Goal: Check status: Check status

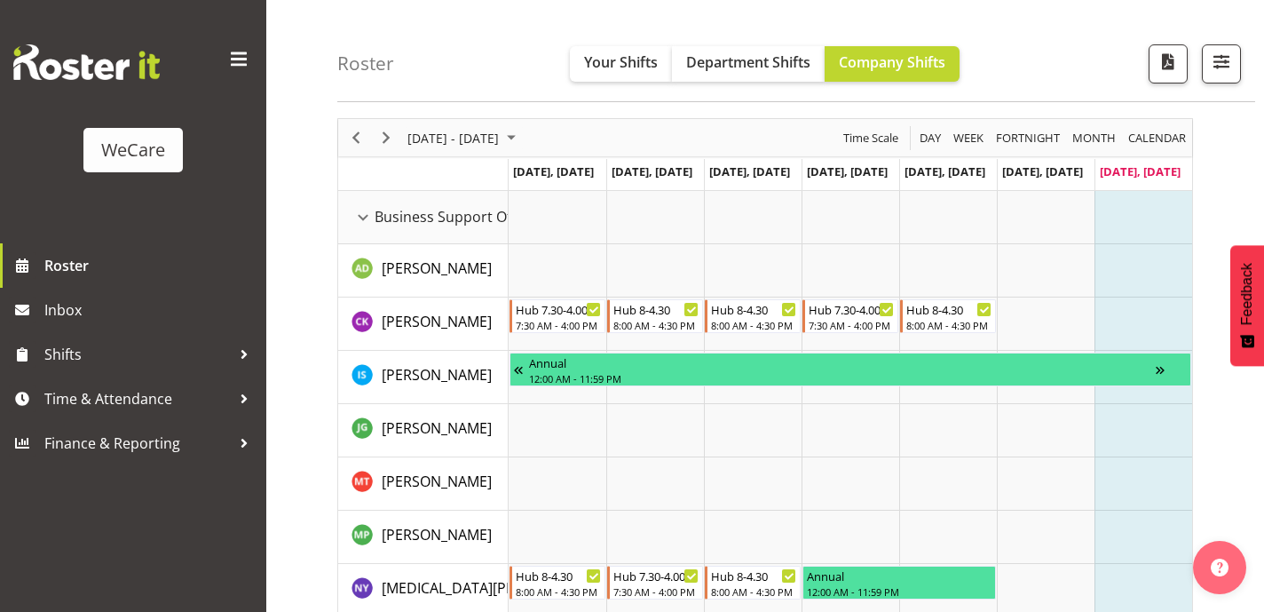
scroll to position [11, 0]
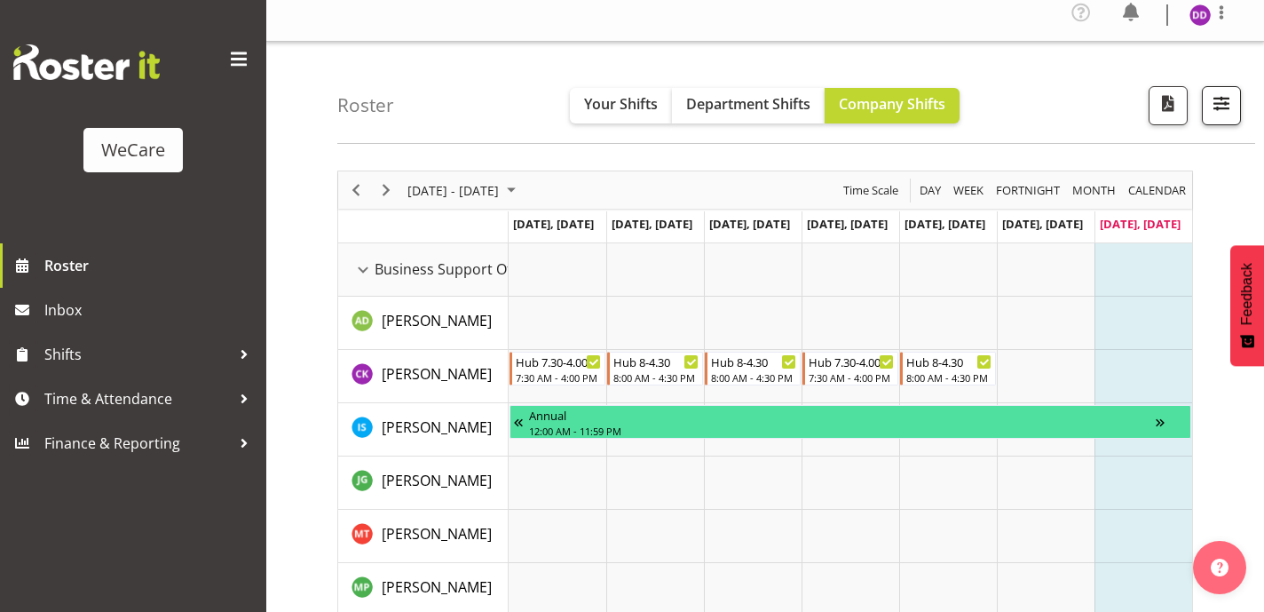
click at [1228, 106] on span "button" at bounding box center [1221, 102] width 23 height 23
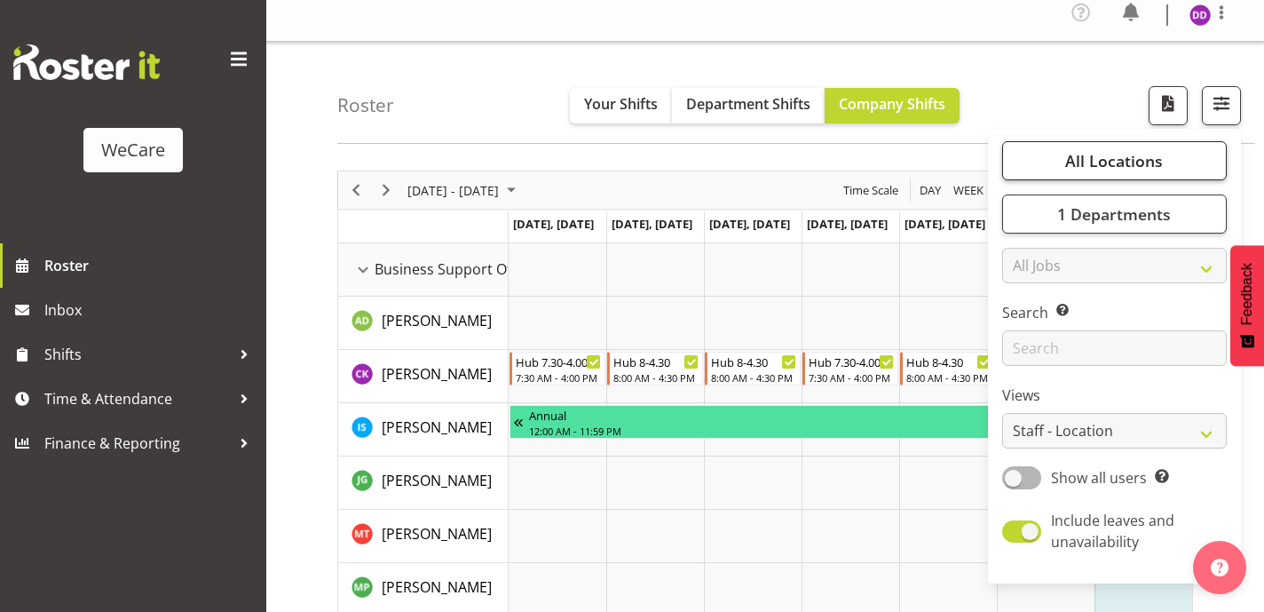
click at [1082, 170] on span "All Locations" at bounding box center [1114, 160] width 98 height 21
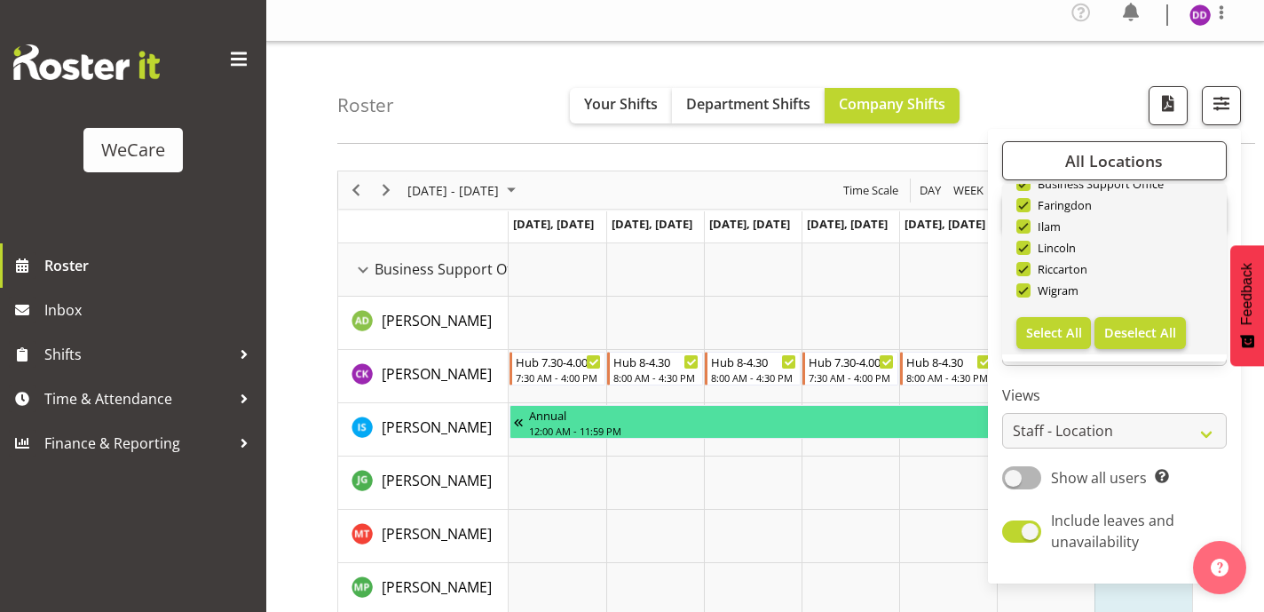
scroll to position [64, 0]
click at [1120, 326] on span "Deselect All" at bounding box center [1140, 332] width 72 height 17
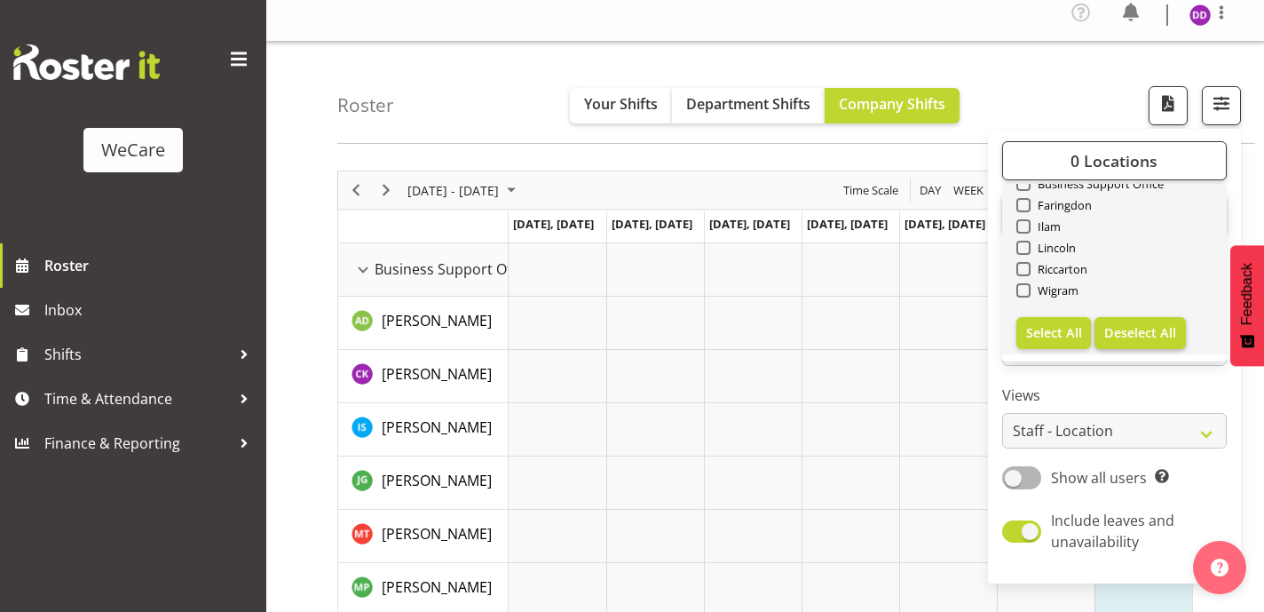
checkbox input "false"
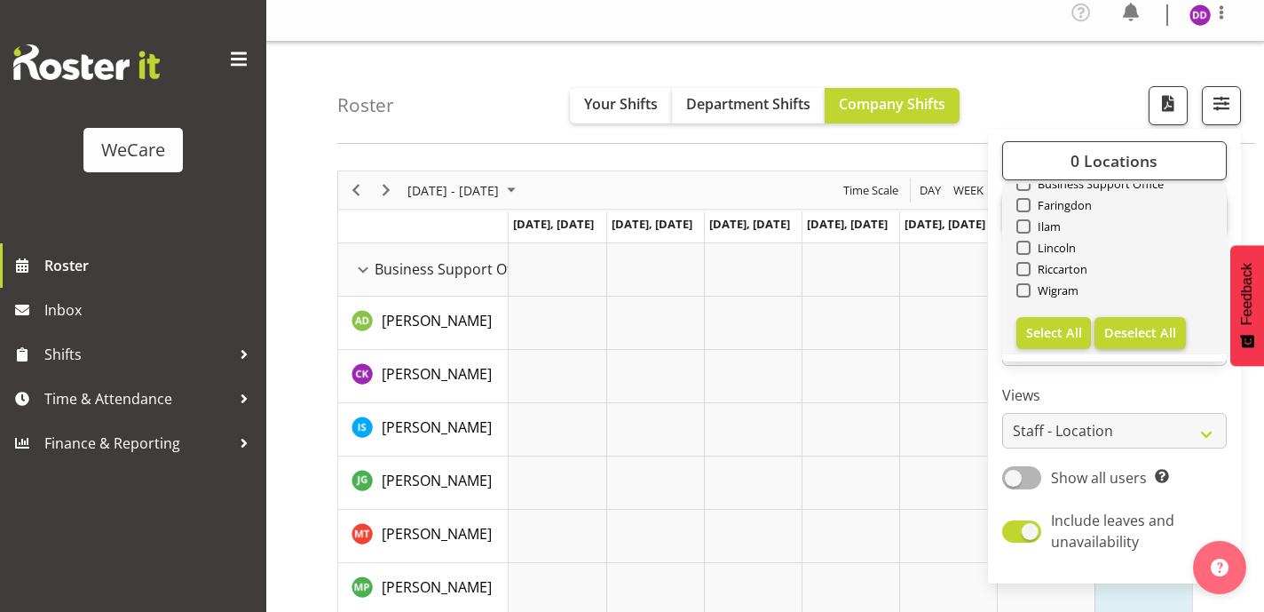
checkbox input "false"
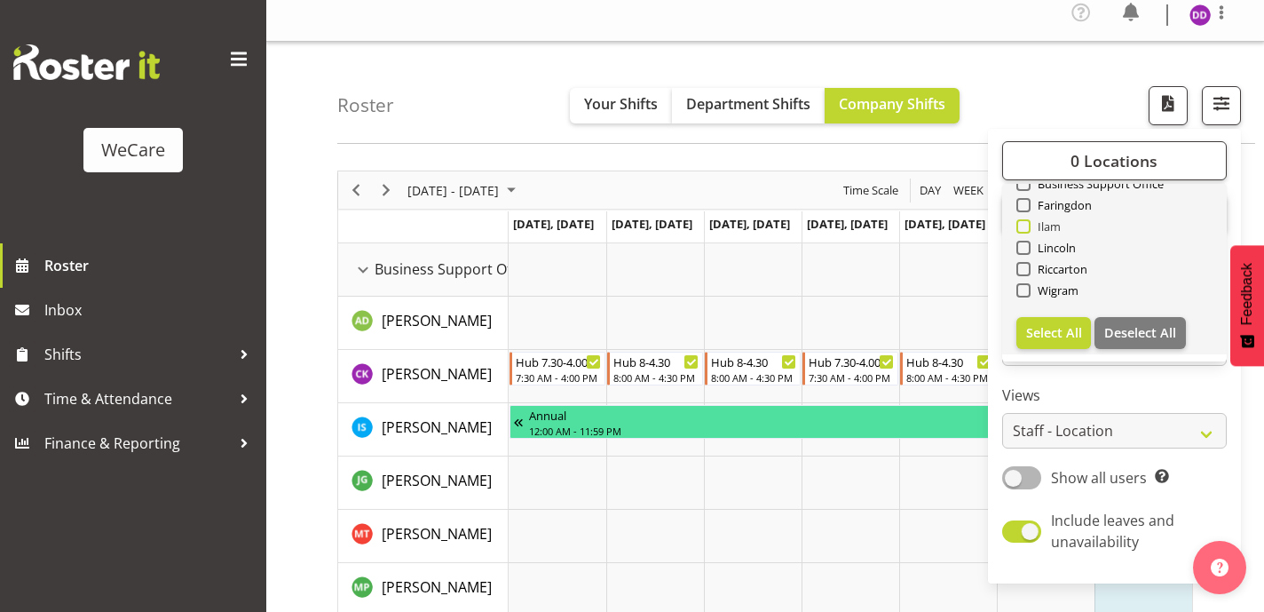
click at [1040, 226] on span "Ilam" at bounding box center [1046, 226] width 31 height 14
click at [1028, 226] on input "Ilam" at bounding box center [1022, 227] width 12 height 12
checkbox input "true"
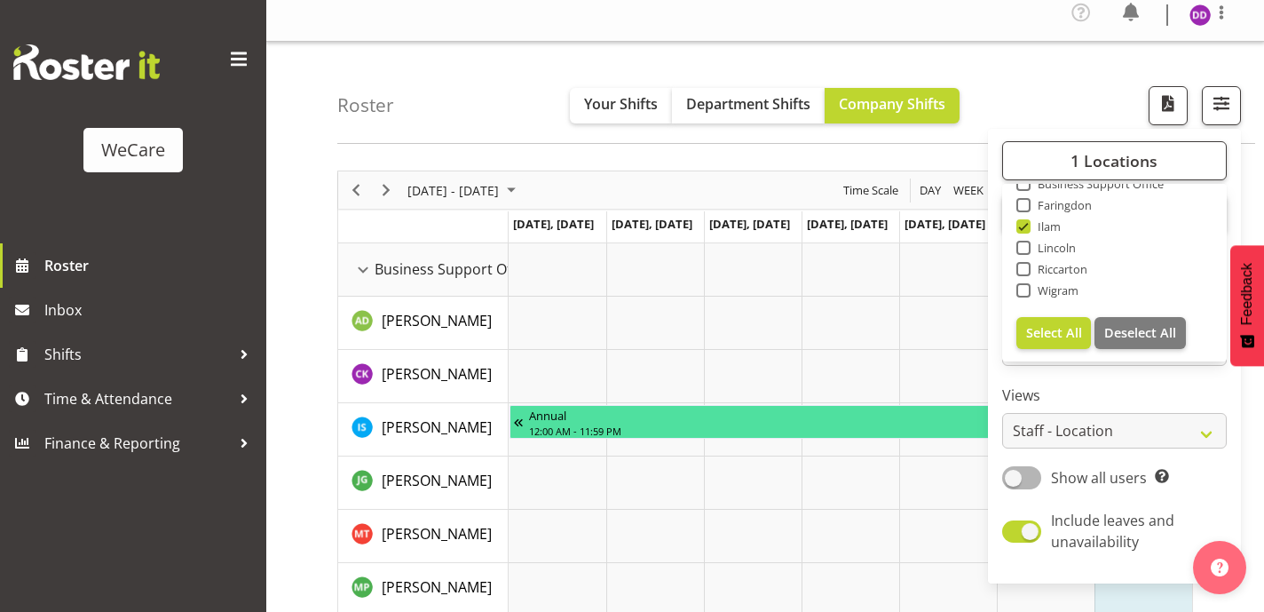
click at [1084, 392] on label "Views" at bounding box center [1114, 394] width 225 height 21
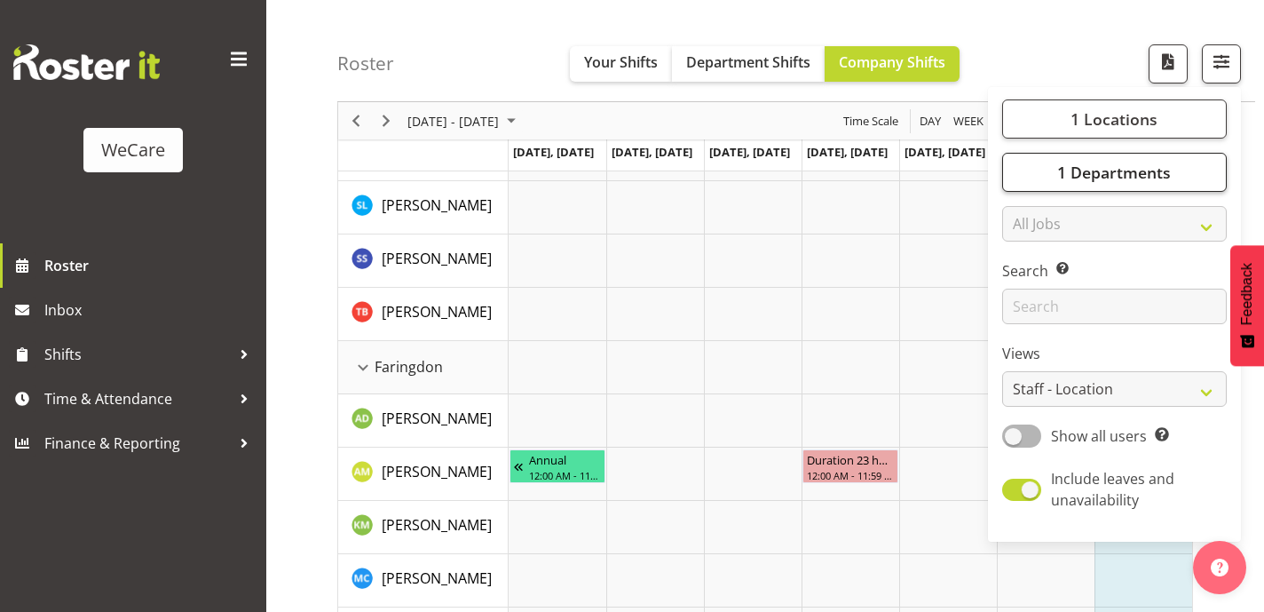
scroll to position [525, 0]
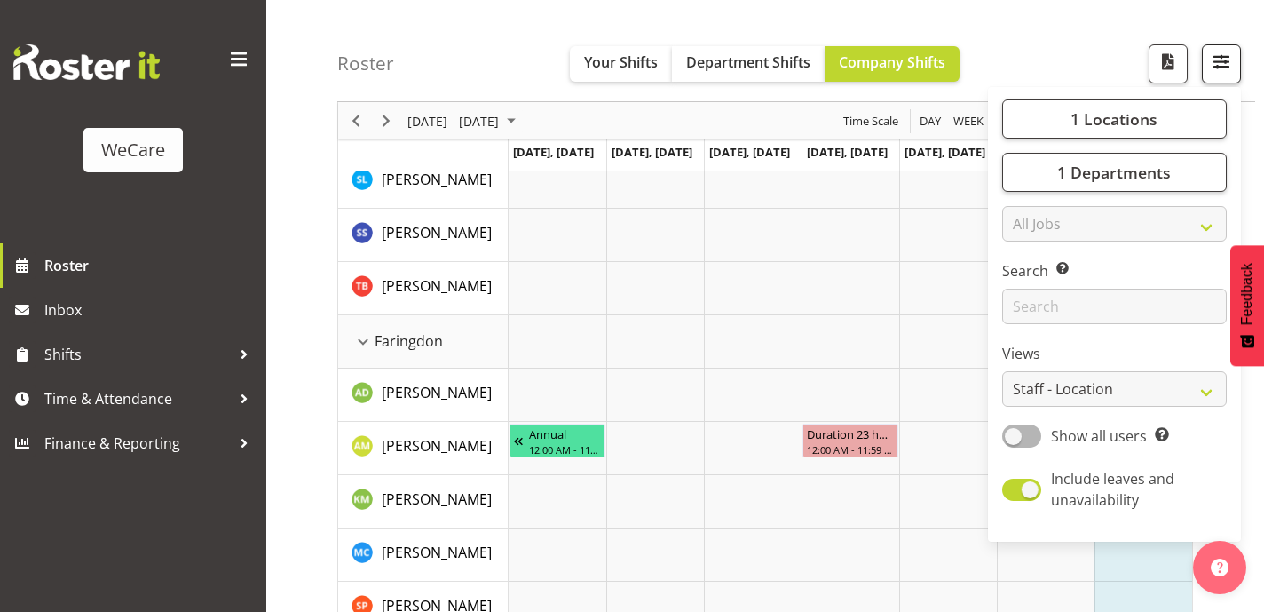
click at [1226, 67] on span "button" at bounding box center [1221, 61] width 23 height 23
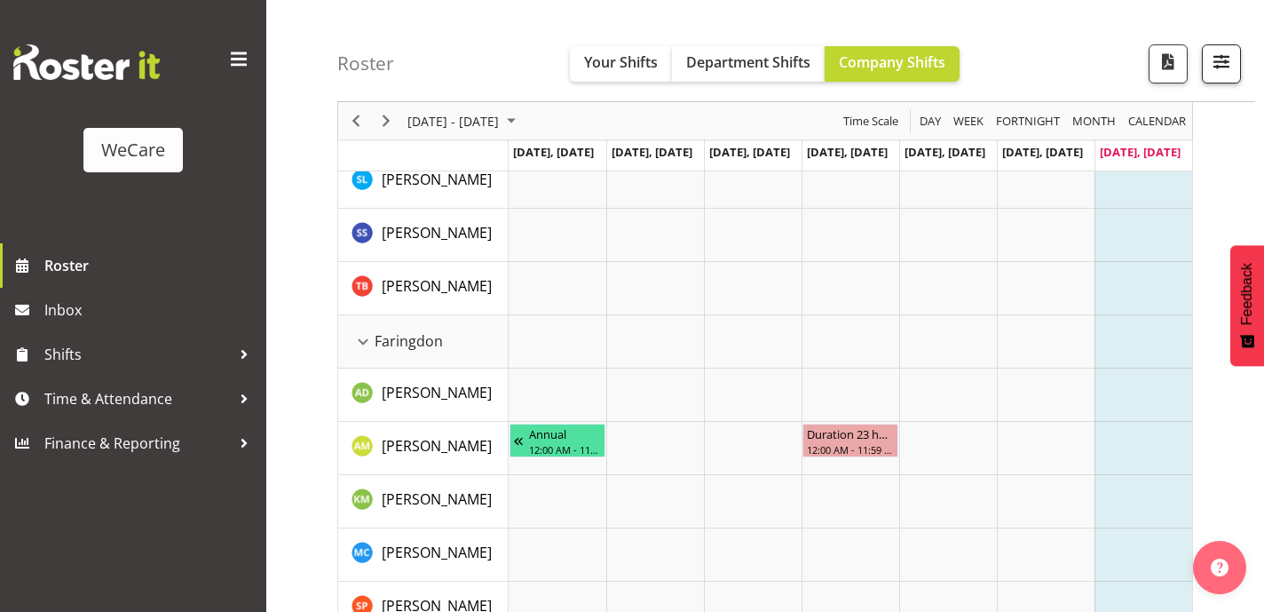
click at [1226, 67] on span "button" at bounding box center [1221, 61] width 23 height 23
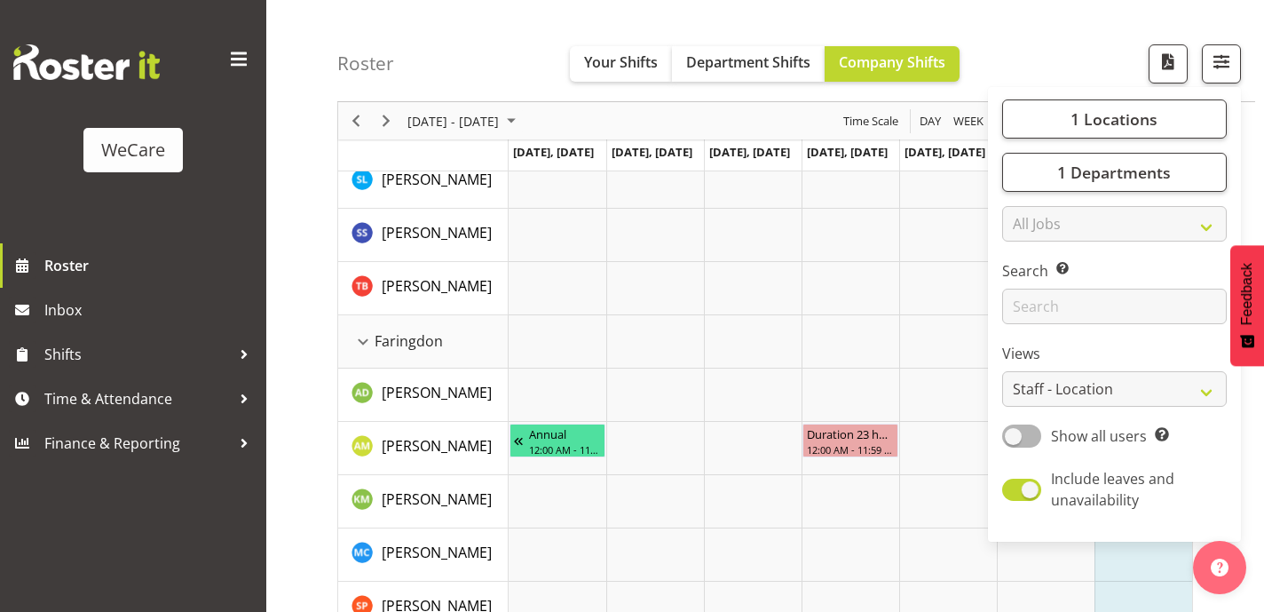
click at [1148, 146] on div "1 Locations Clear Business Support Office [GEOGRAPHIC_DATA] Ilam [GEOGRAPHIC_DA…" at bounding box center [1114, 314] width 253 height 440
click at [1123, 178] on span "1 Departments" at bounding box center [1114, 172] width 114 height 21
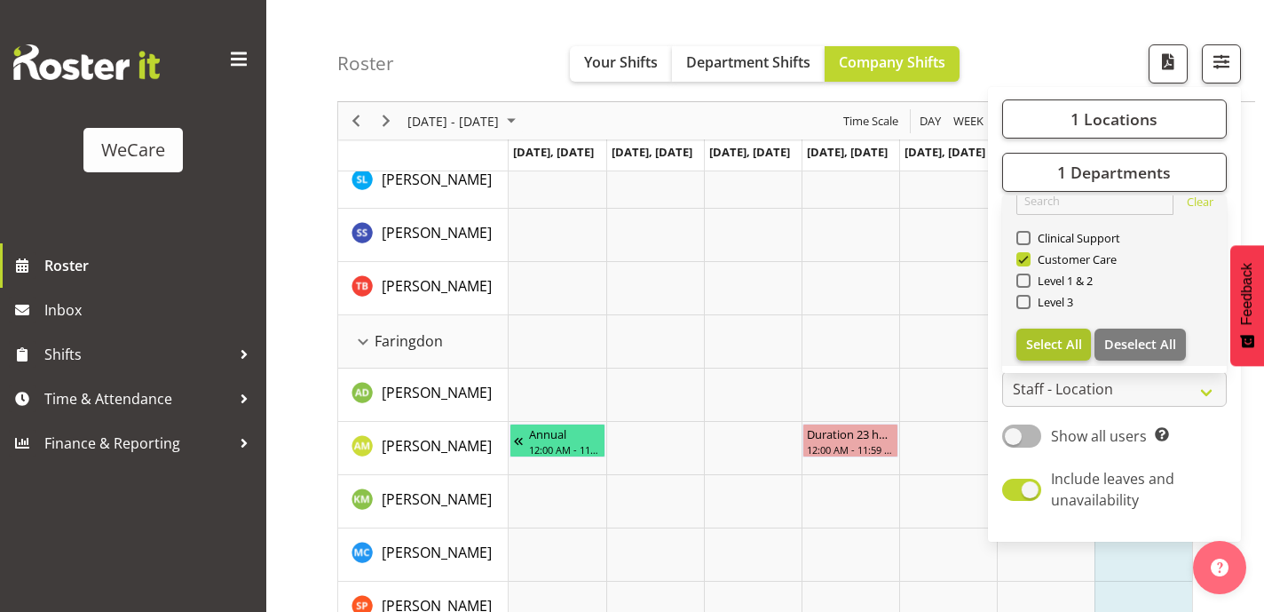
scroll to position [21, 0]
click at [1045, 338] on span "Select All" at bounding box center [1054, 344] width 56 height 17
checkbox input "true"
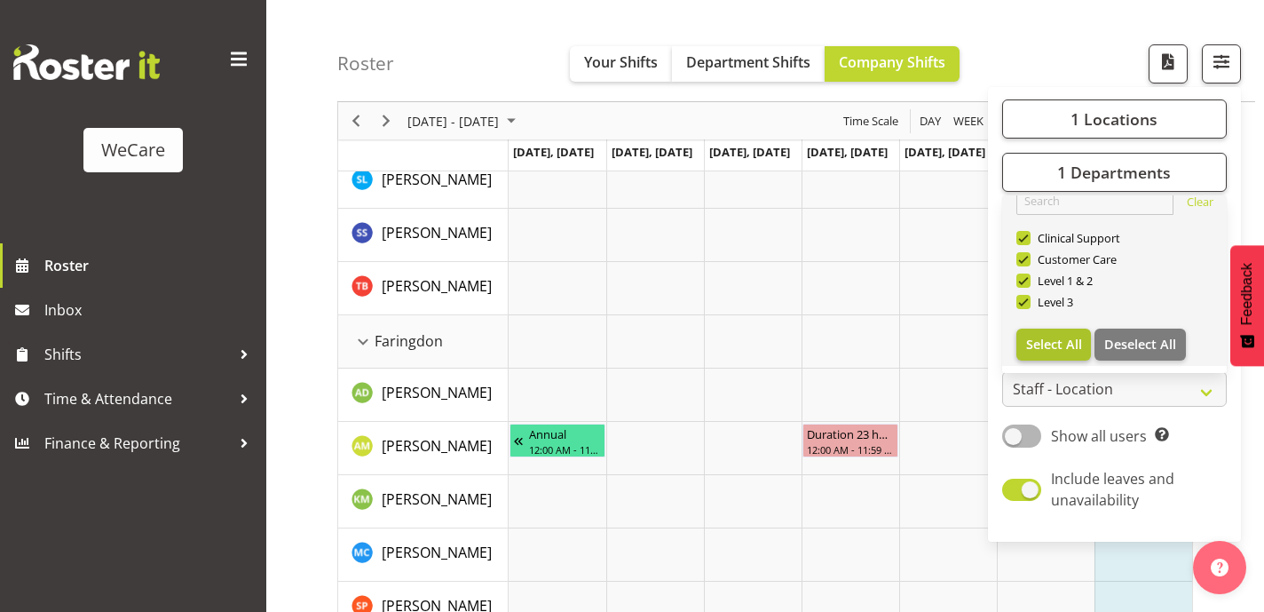
scroll to position [266, 0]
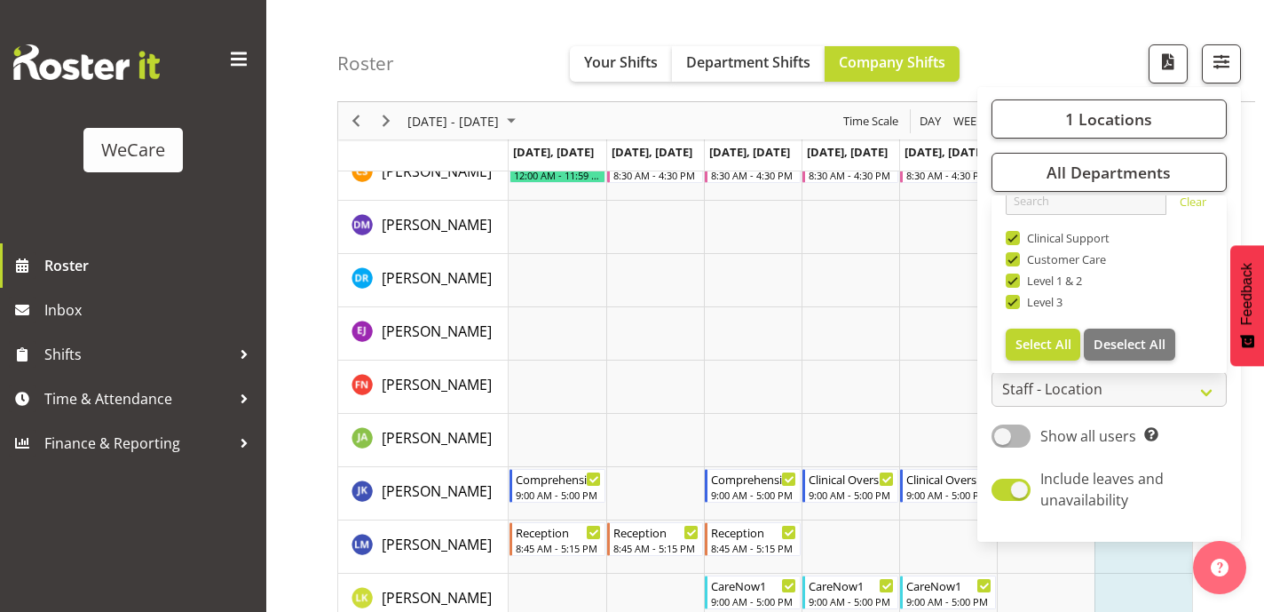
click at [996, 58] on div "Roster Your Shifts Department Shifts Company Shifts 1 Locations Clear Business …" at bounding box center [796, 51] width 918 height 102
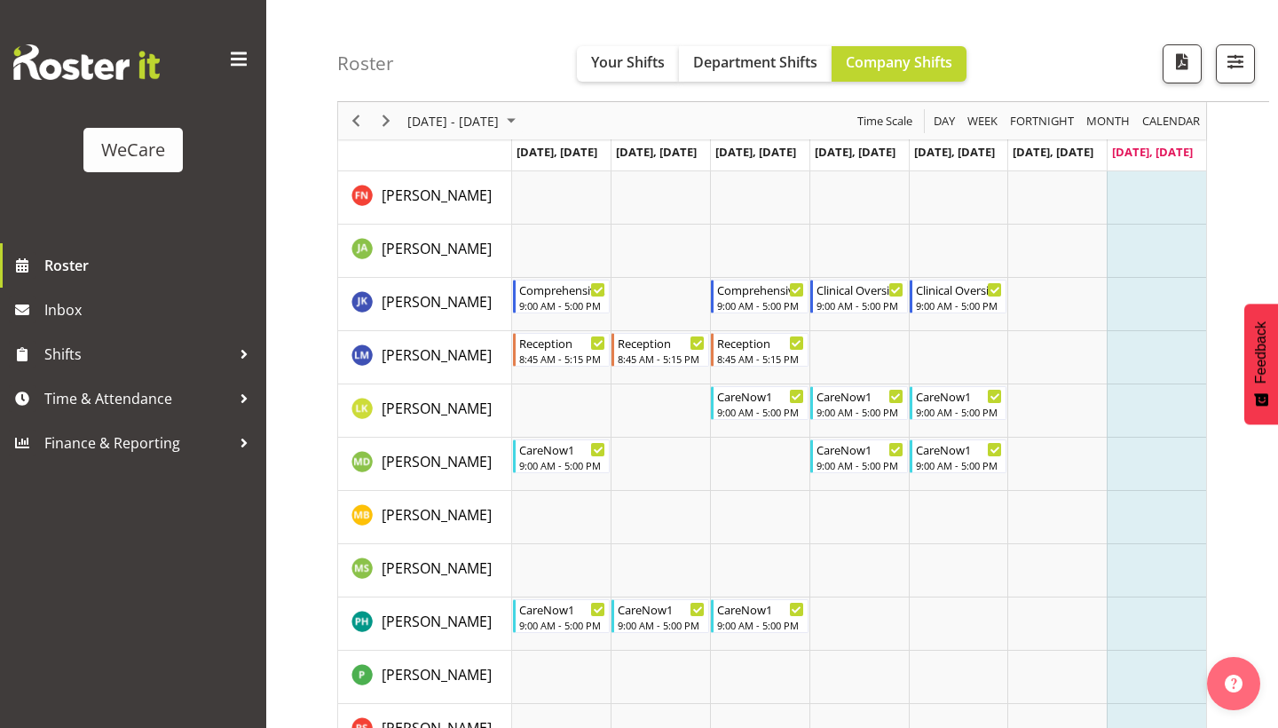
scroll to position [455, 0]
click at [386, 120] on span "Next" at bounding box center [386, 121] width 21 height 22
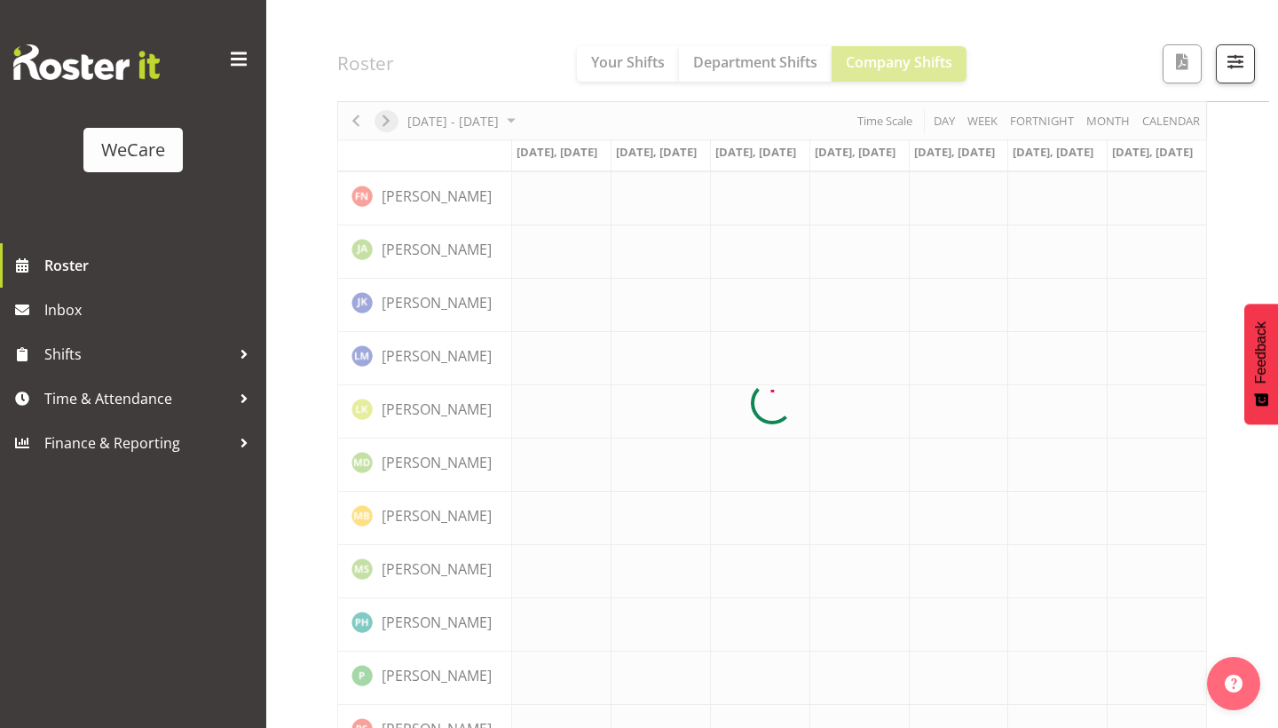
scroll to position [150, 0]
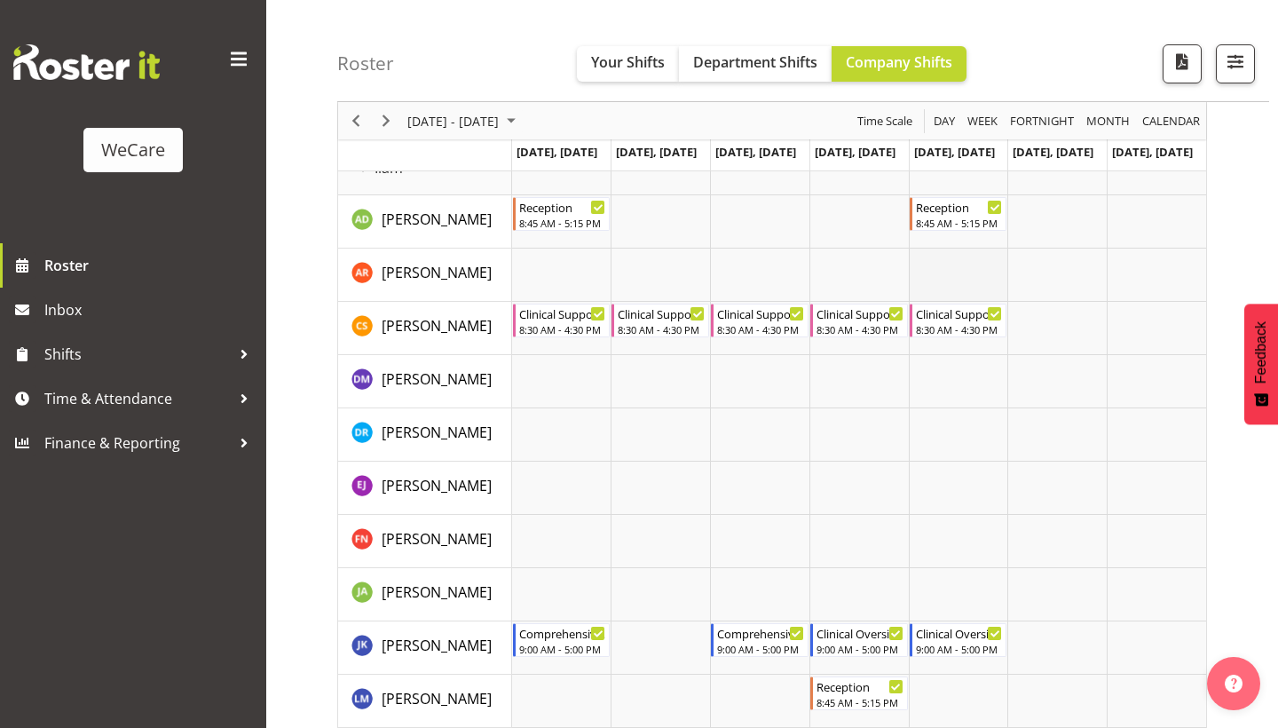
scroll to position [112, 0]
click at [383, 126] on span "Next" at bounding box center [386, 121] width 21 height 22
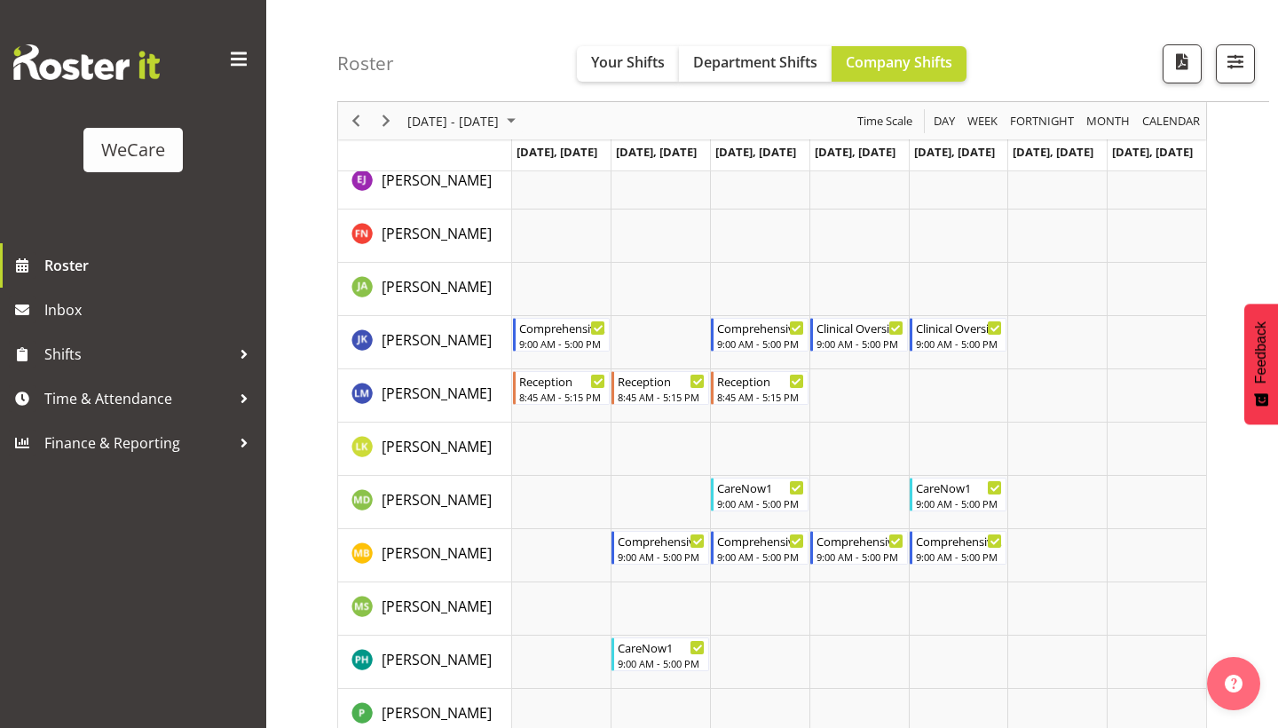
scroll to position [418, 0]
click at [362, 123] on span "Previous" at bounding box center [355, 121] width 21 height 22
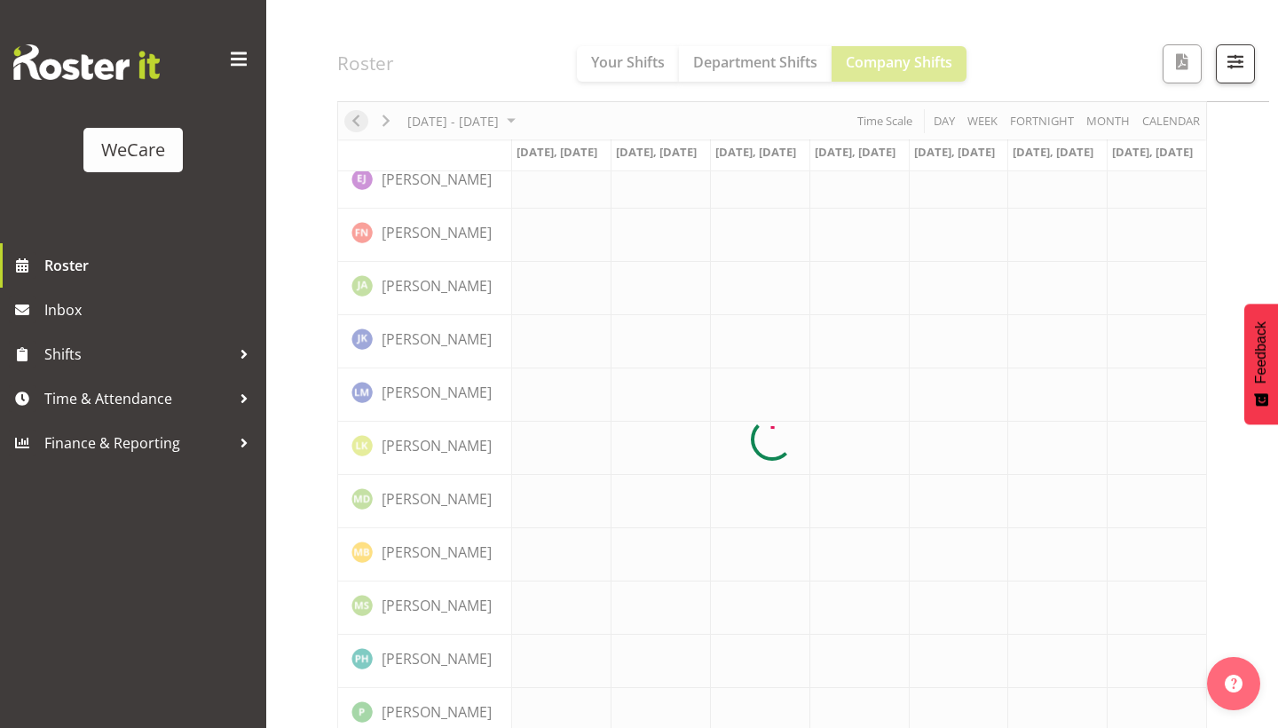
scroll to position [150, 0]
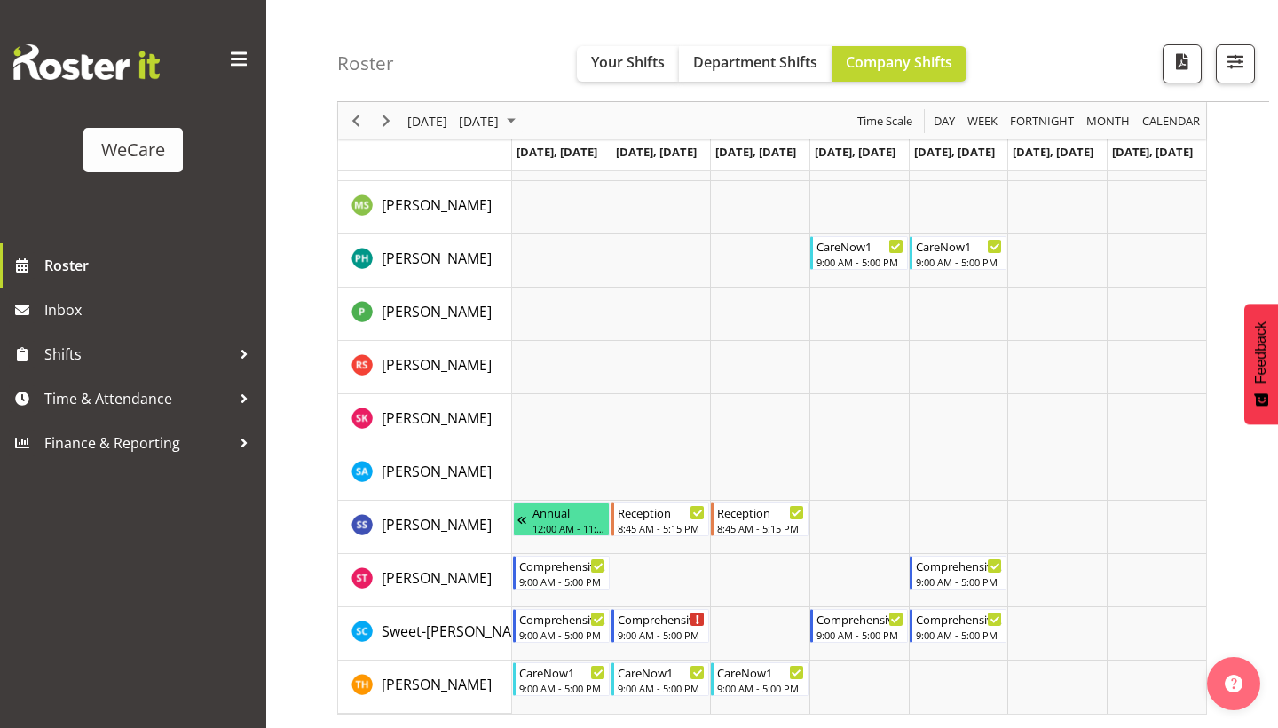
scroll to position [818, 0]
click at [390, 122] on span "Next" at bounding box center [386, 121] width 21 height 22
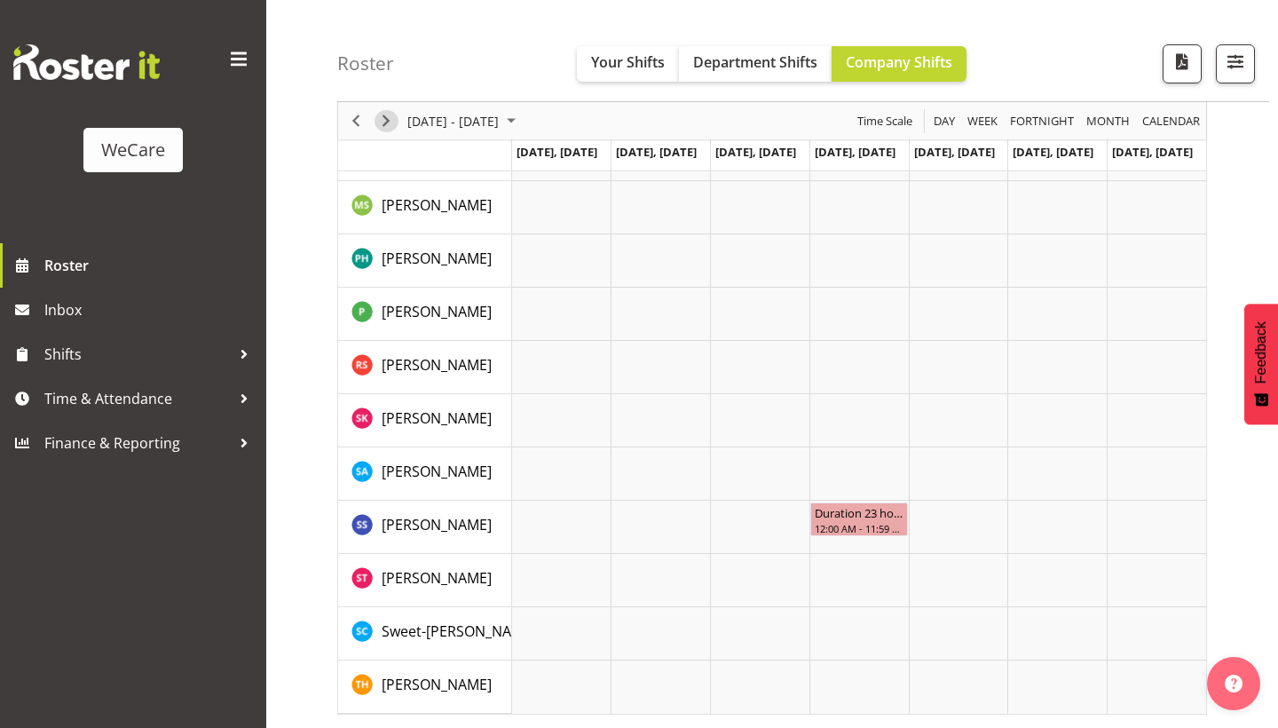
scroll to position [150, 0]
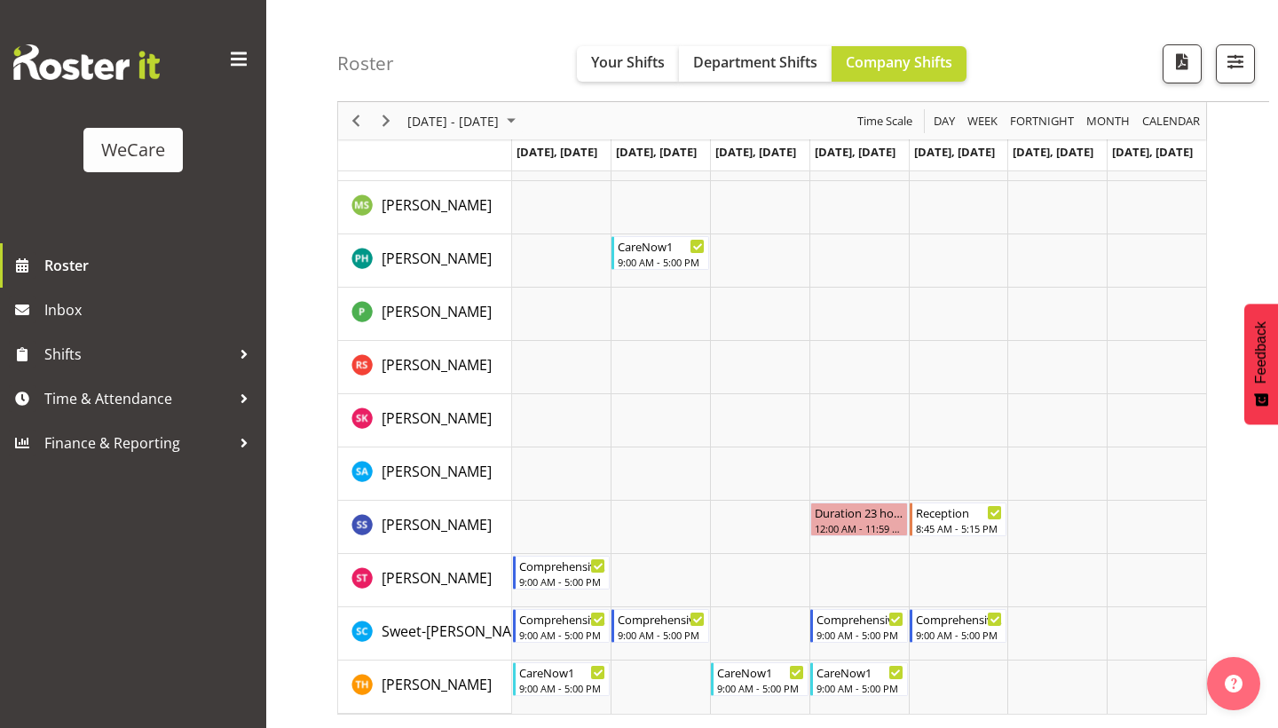
scroll to position [818, 0]
click at [389, 120] on span "Next" at bounding box center [386, 121] width 21 height 22
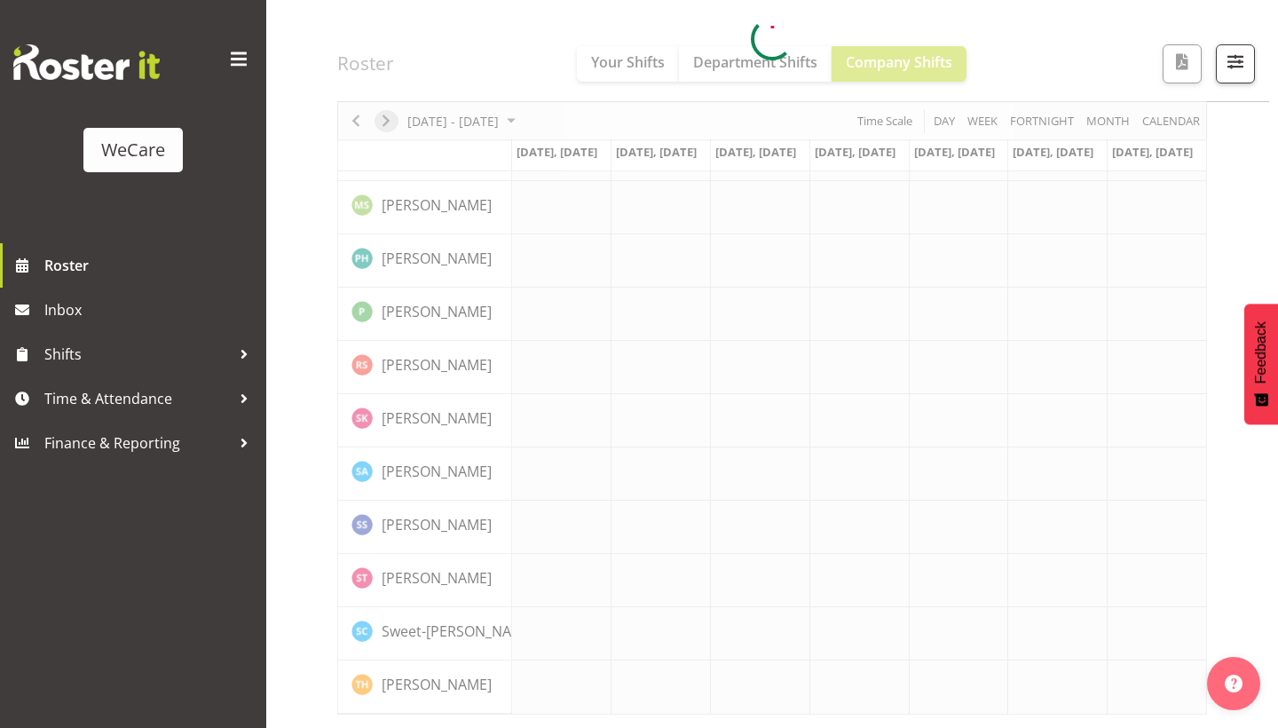
scroll to position [150, 0]
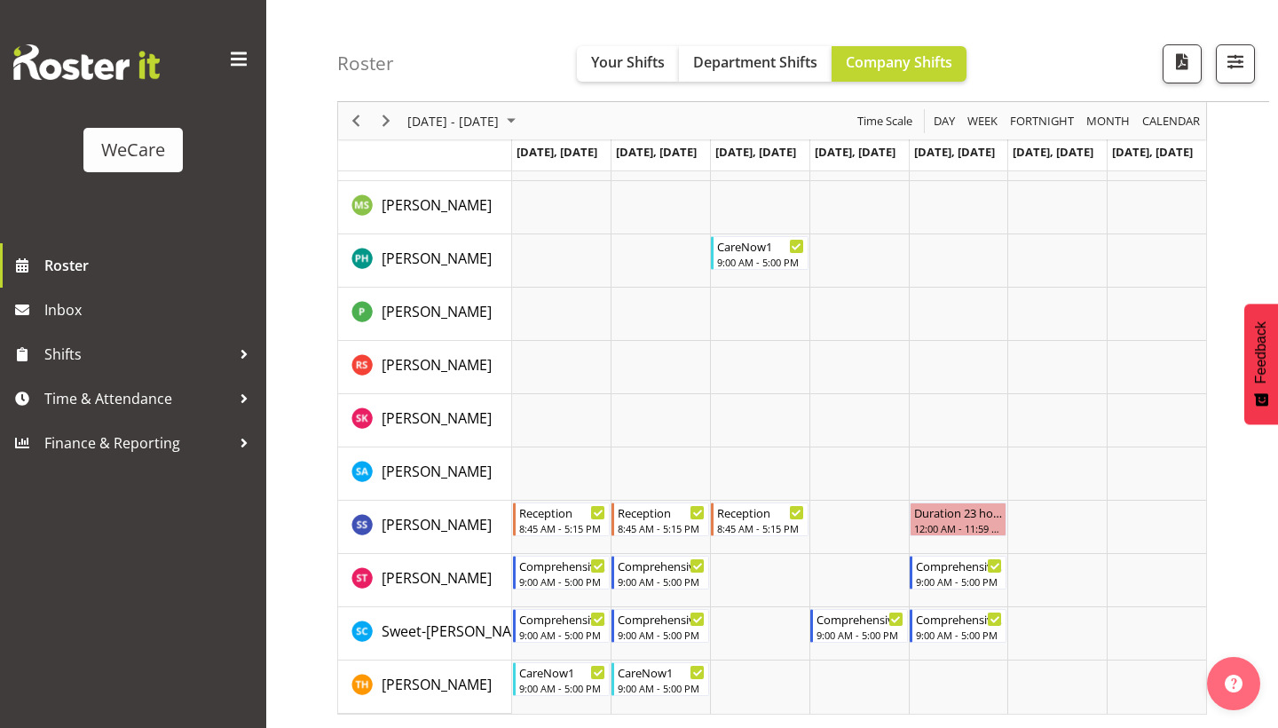
scroll to position [818, 0]
click at [384, 108] on div "Timeline Week of September 21, 2025" at bounding box center [386, 120] width 30 height 37
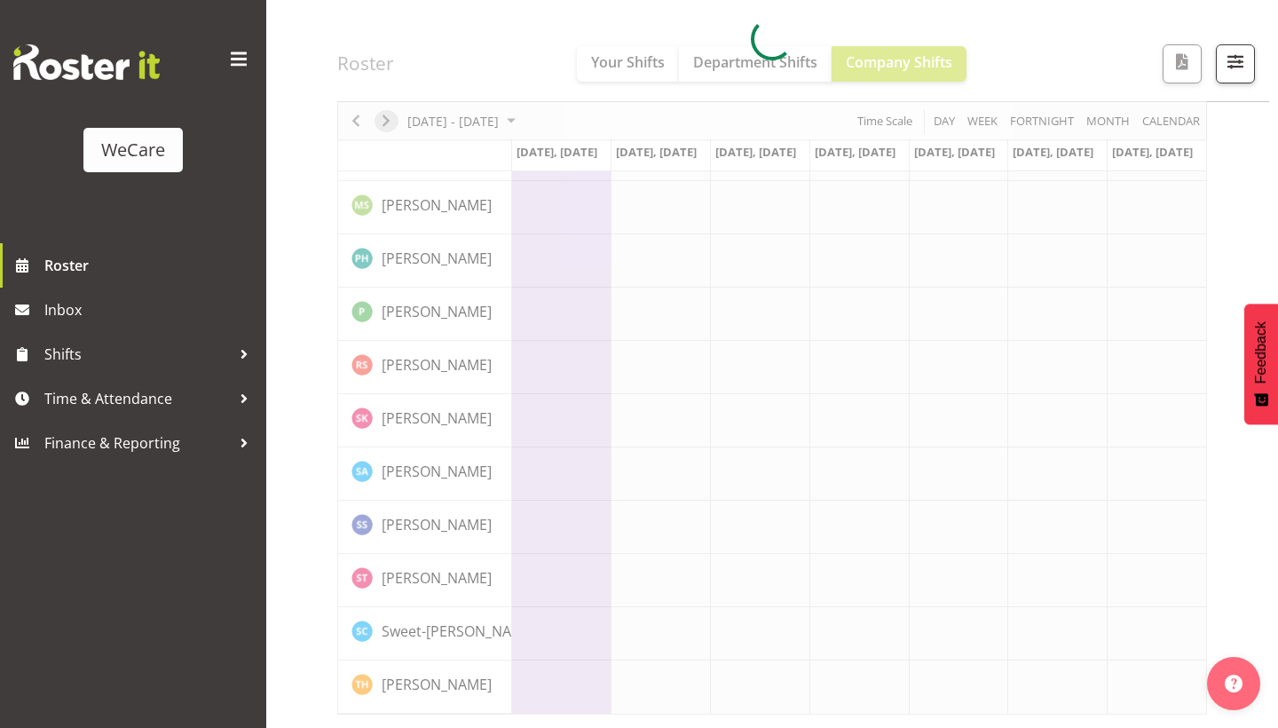
scroll to position [150, 0]
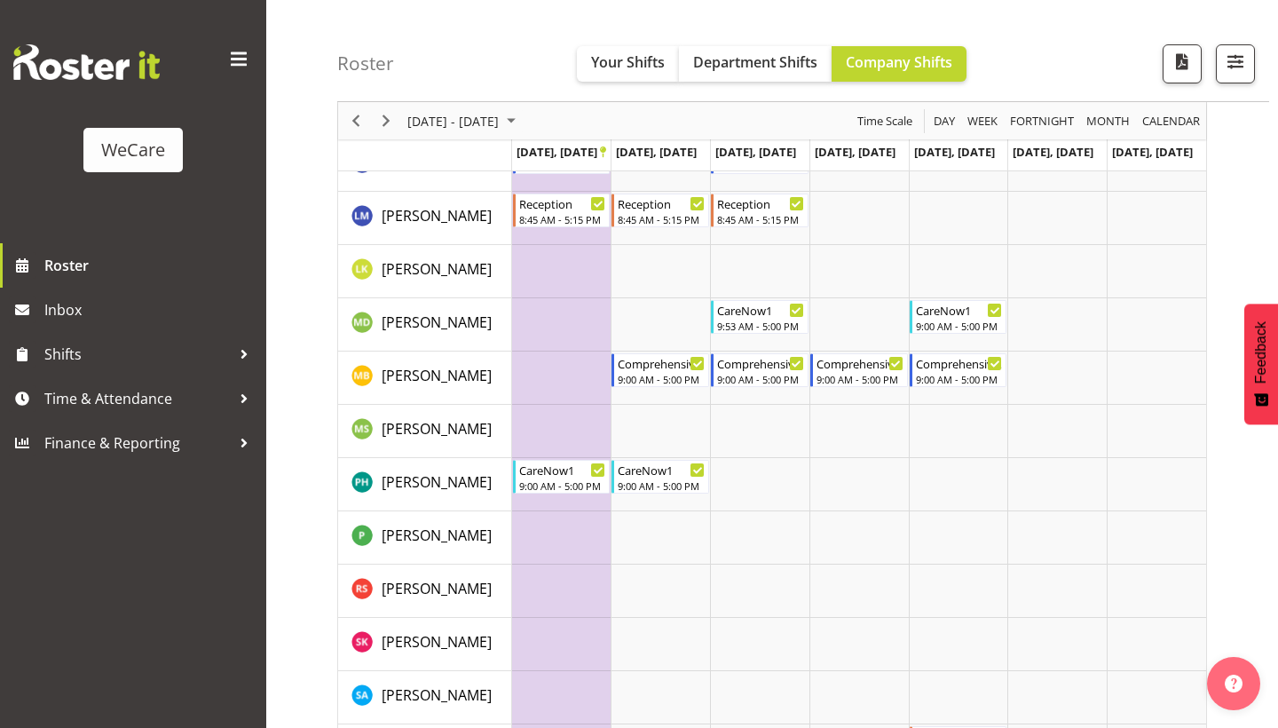
scroll to position [593, 0]
click at [392, 120] on span "Next" at bounding box center [386, 121] width 21 height 22
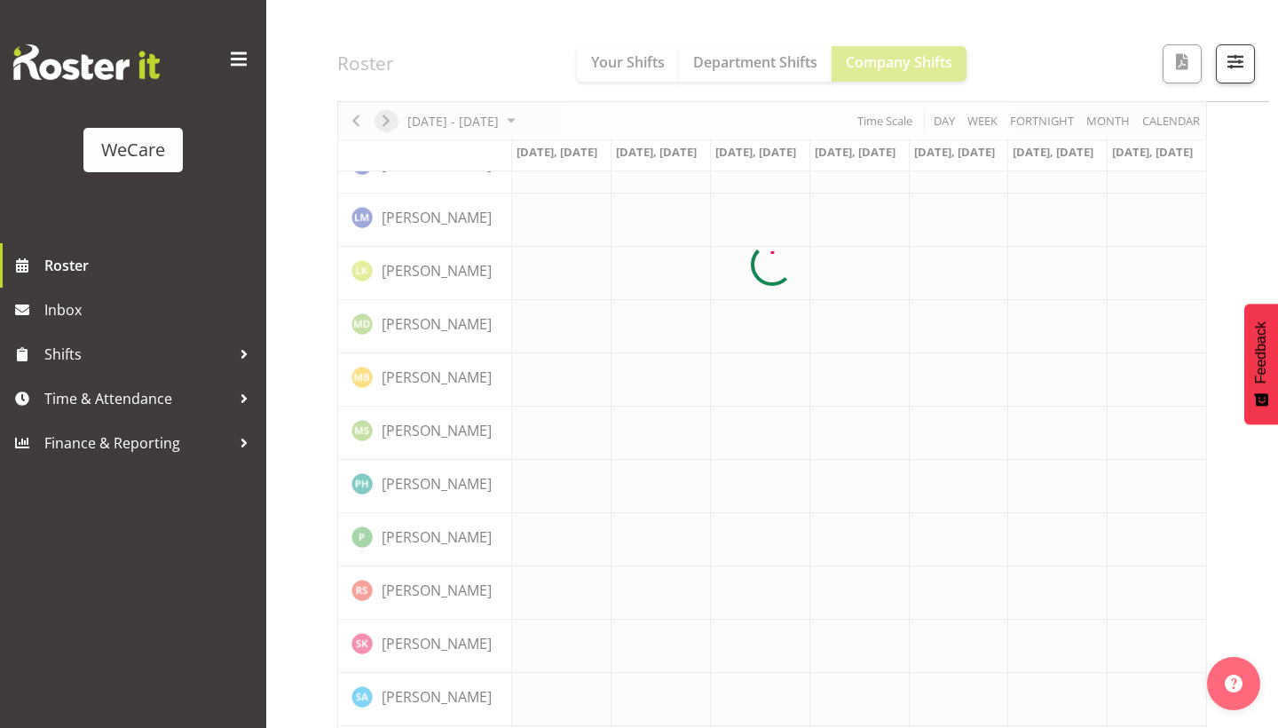
scroll to position [150, 0]
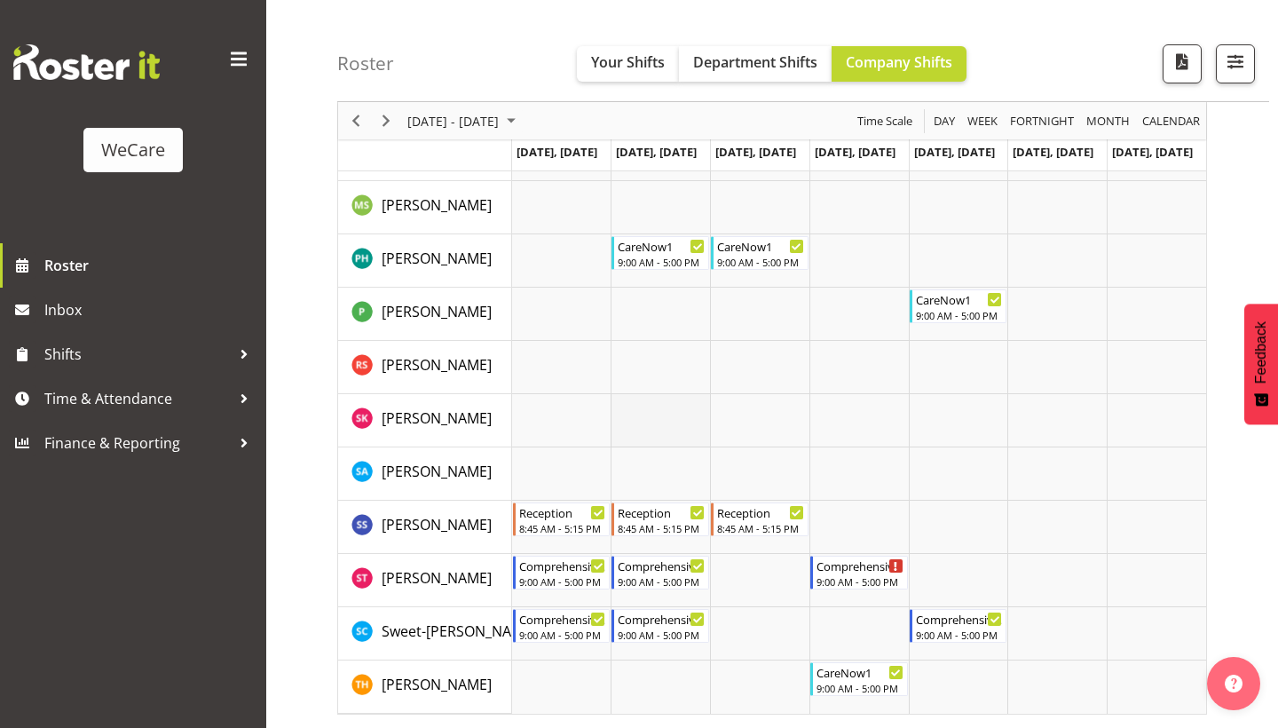
scroll to position [818, 0]
